Goal: Share content

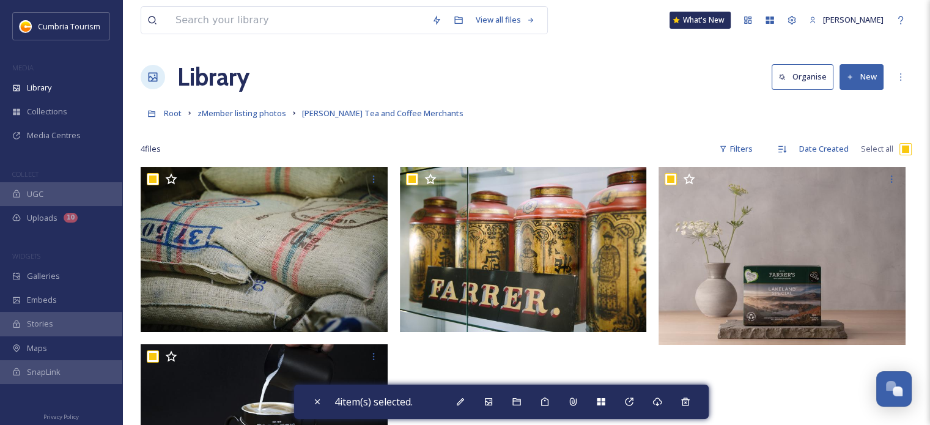
scroll to position [5993, 0]
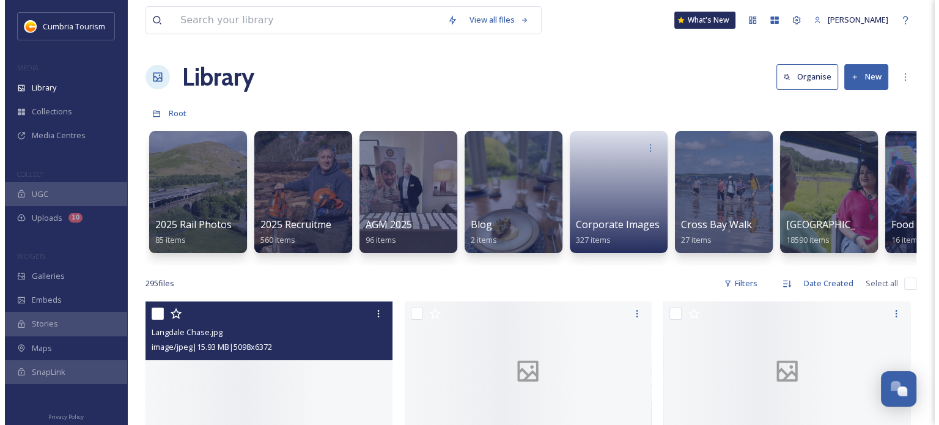
scroll to position [5993, 0]
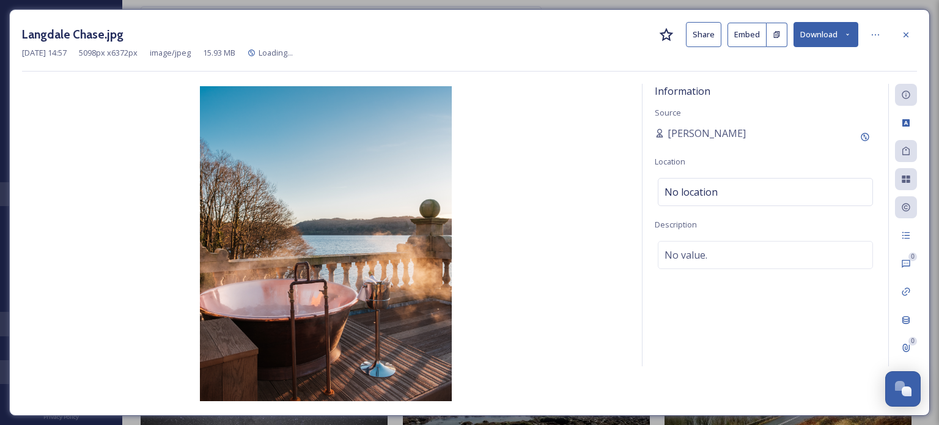
click at [700, 42] on button "Share" at bounding box center [703, 34] width 35 height 25
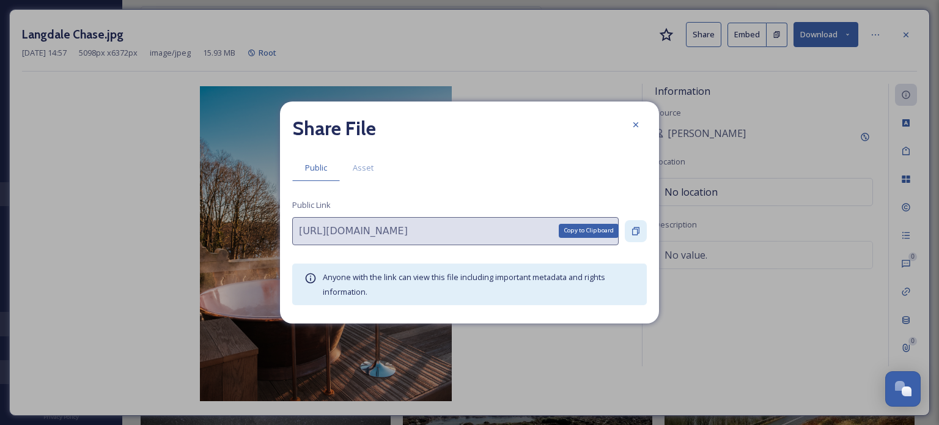
click at [625, 226] on div "Copy to Clipboard" at bounding box center [636, 231] width 22 height 22
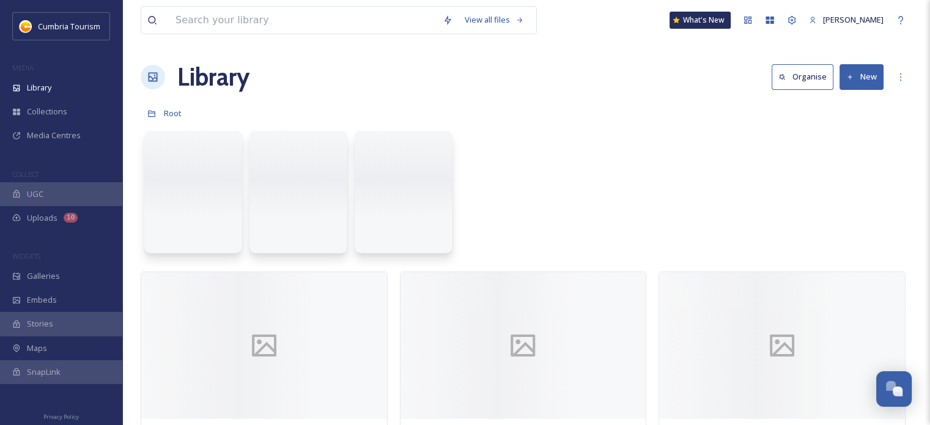
scroll to position [5993, 0]
